Goal: Navigation & Orientation: Go to known website

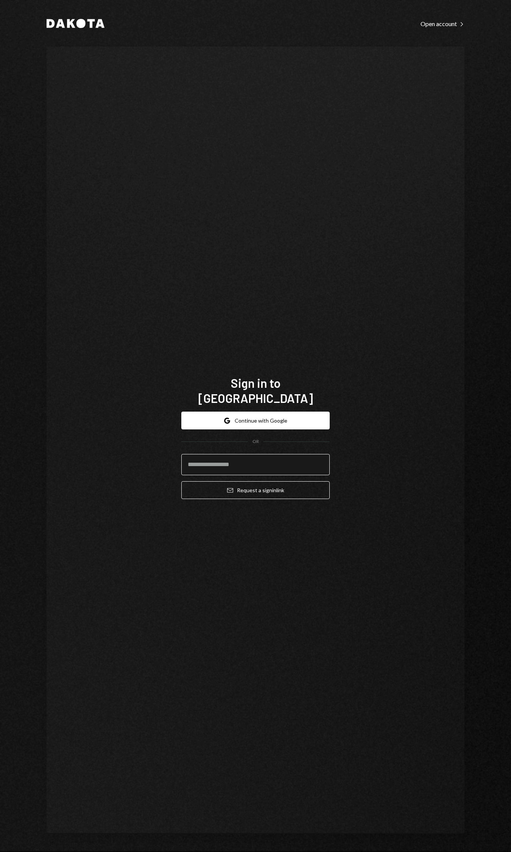
click at [278, 455] on input "email" at bounding box center [255, 464] width 148 height 21
click at [0, 852] on com-1password-button at bounding box center [0, 852] width 0 height 0
click at [296, 458] on input "email" at bounding box center [255, 464] width 148 height 21
click at [0, 852] on com-1password-button at bounding box center [0, 852] width 0 height 0
click at [362, 445] on div "Sign in to Dakota Google Continue with Google OR Email Request a sign in link" at bounding box center [256, 440] width 418 height 787
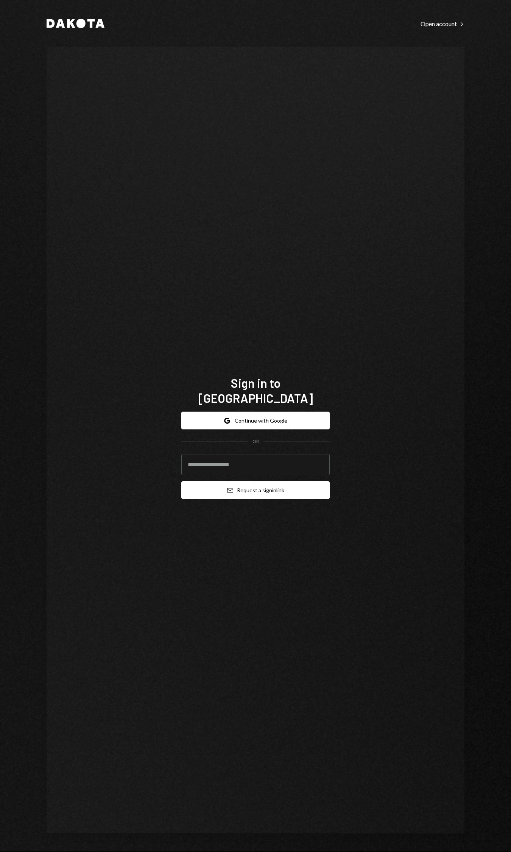
click at [284, 481] on button "Email Request a sign in link" at bounding box center [255, 490] width 148 height 18
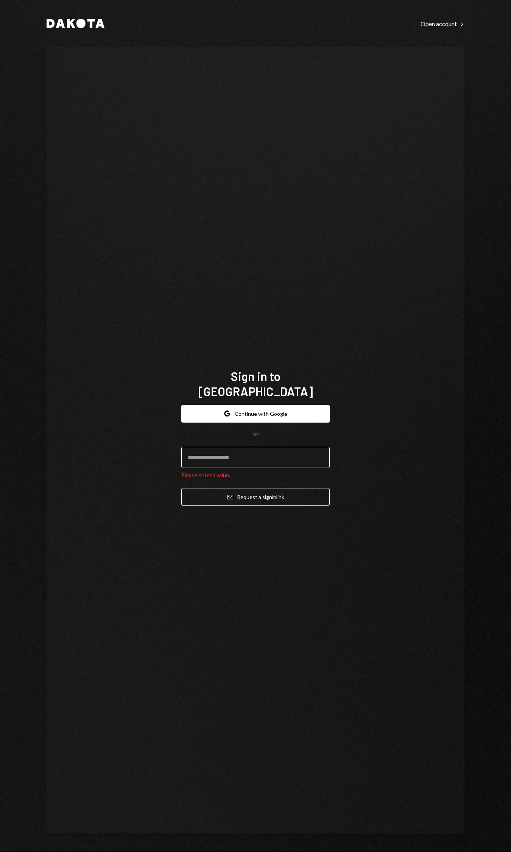
click at [262, 449] on input "email" at bounding box center [255, 457] width 148 height 21
click at [0, 852] on com-1password-button at bounding box center [0, 852] width 0 height 0
click at [271, 448] on input "email" at bounding box center [255, 457] width 148 height 21
click at [0, 852] on com-1password-button at bounding box center [0, 852] width 0 height 0
type input "**********"
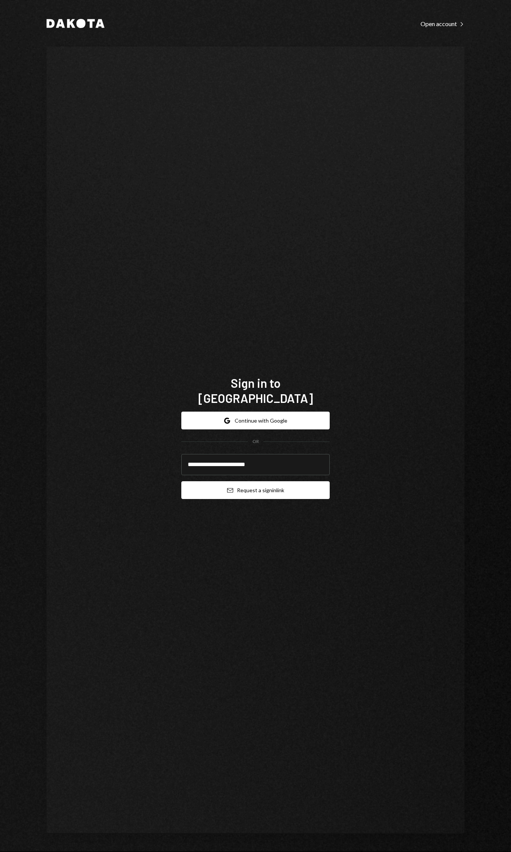
click at [267, 481] on button "Email Request a sign in link" at bounding box center [255, 490] width 148 height 18
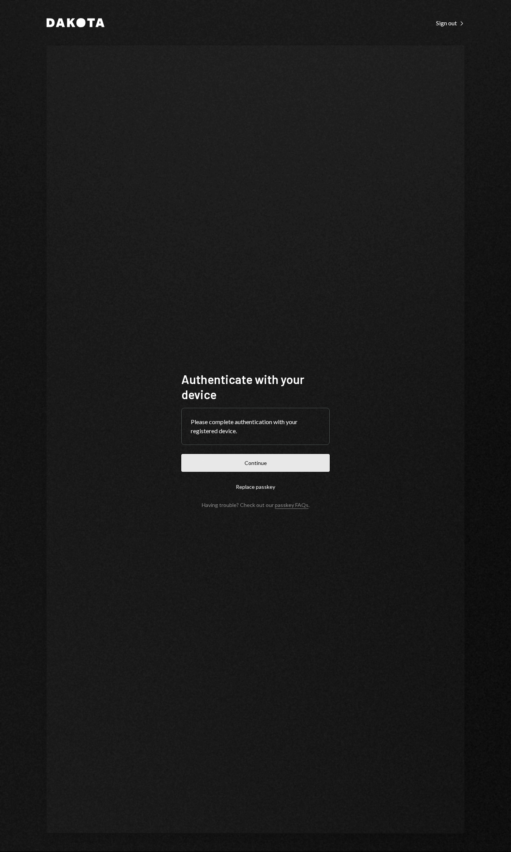
click at [301, 460] on button "Continue" at bounding box center [255, 463] width 148 height 18
